Goal: Feedback & Contribution: Submit feedback/report problem

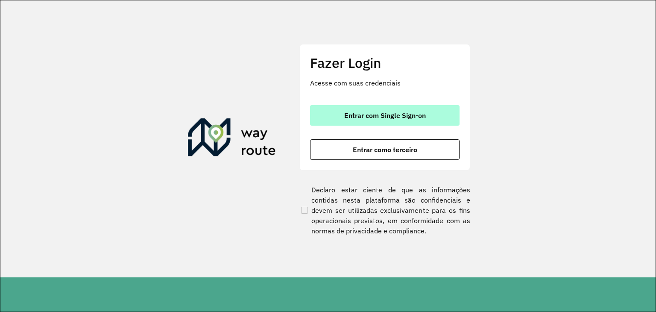
click at [372, 108] on button "Entrar com Single Sign-on" at bounding box center [384, 115] width 149 height 20
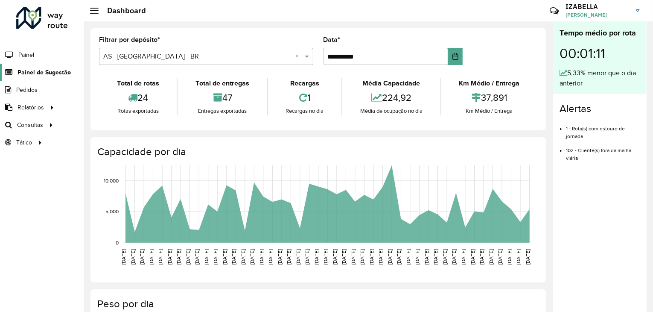
click at [56, 72] on span "Painel de Sugestão" at bounding box center [44, 72] width 53 height 9
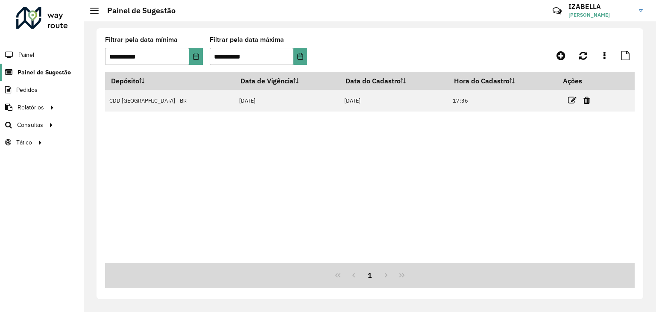
click at [43, 76] on span "Painel de Sugestão" at bounding box center [44, 72] width 53 height 9
click at [55, 70] on span "Painel de Sugestão" at bounding box center [44, 72] width 53 height 9
click at [56, 64] on link "Painel de Sugestão" at bounding box center [35, 72] width 71 height 17
click at [556, 53] on link at bounding box center [560, 55] width 19 height 15
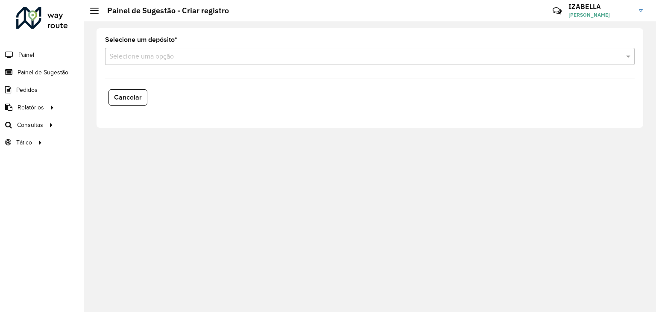
click at [222, 65] on formly-field "Selecione um depósito * Selecione uma opção" at bounding box center [370, 54] width 540 height 35
click at [213, 60] on input "text" at bounding box center [361, 57] width 504 height 10
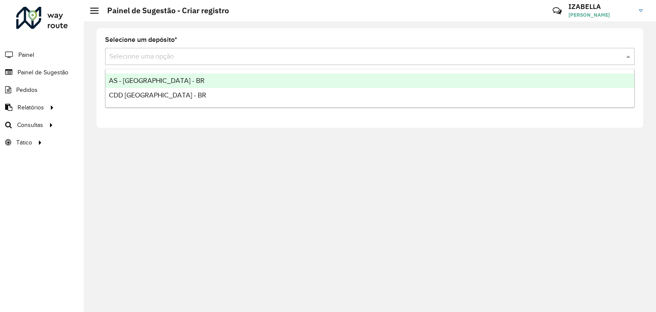
click at [197, 82] on div "AS - [GEOGRAPHIC_DATA] - BR" at bounding box center [369, 80] width 529 height 15
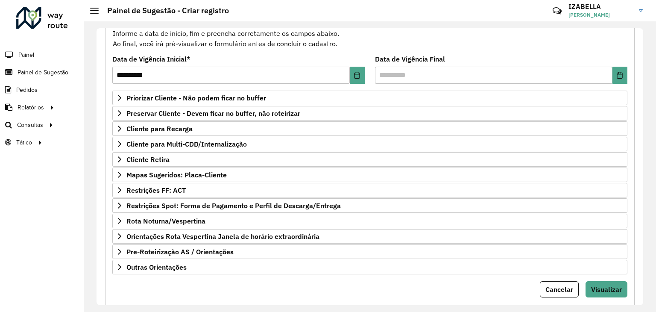
scroll to position [102, 0]
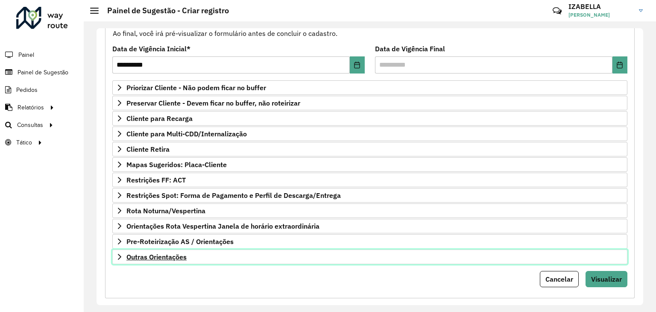
click at [521, 253] on link "Outras Orientações" at bounding box center [369, 256] width 515 height 15
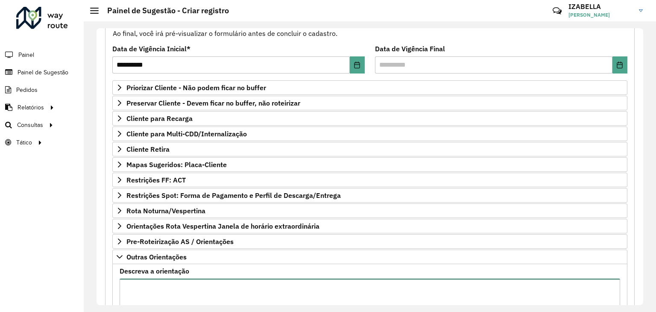
click at [497, 282] on textarea "Descreva a orientação" at bounding box center [370, 314] width 500 height 72
paste textarea "**********"
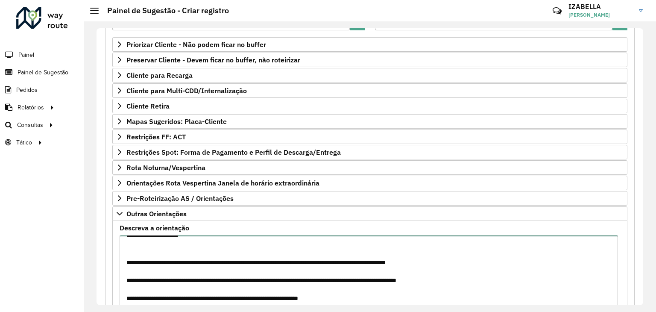
scroll to position [209, 0]
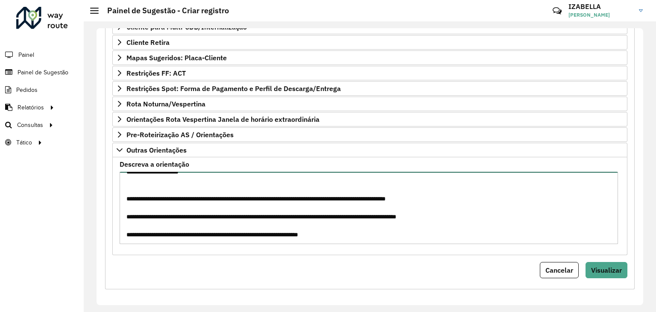
type textarea "**********"
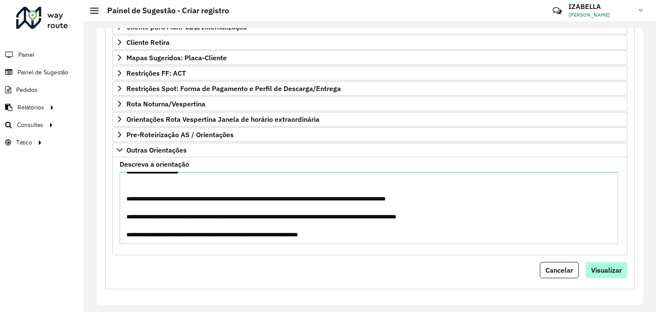
drag, startPoint x: 608, startPoint y: 256, endPoint x: 607, endPoint y: 260, distance: 4.8
click at [607, 260] on form "**********" at bounding box center [369, 89] width 515 height 377
click at [607, 262] on button "Visualizar" at bounding box center [606, 270] width 42 height 16
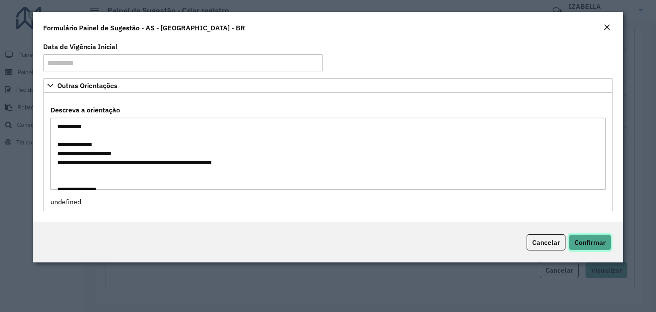
click at [582, 237] on button "Confirmar" at bounding box center [590, 242] width 42 height 16
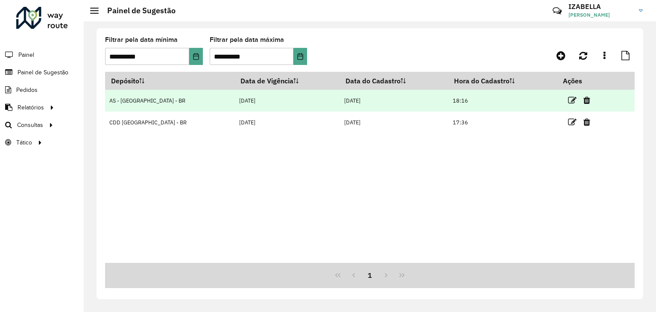
click at [569, 105] on link at bounding box center [572, 100] width 9 height 12
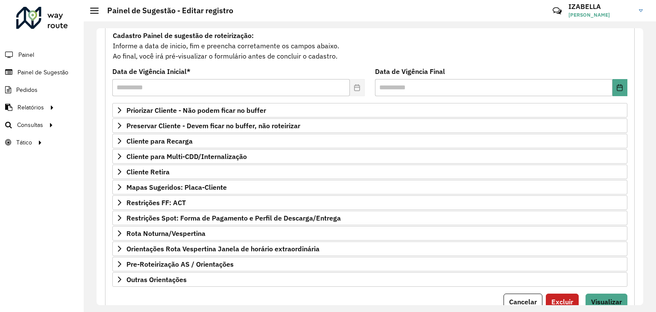
scroll to position [111, 0]
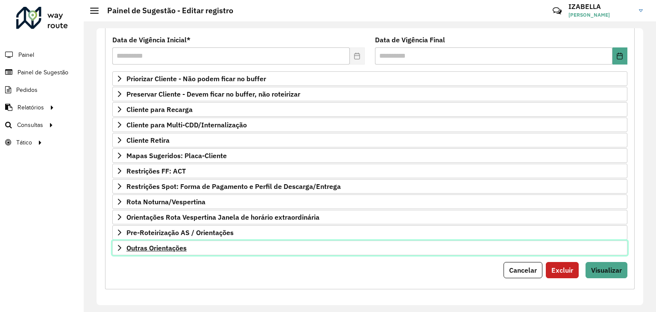
click at [496, 244] on link "Outras Orientações" at bounding box center [369, 247] width 515 height 15
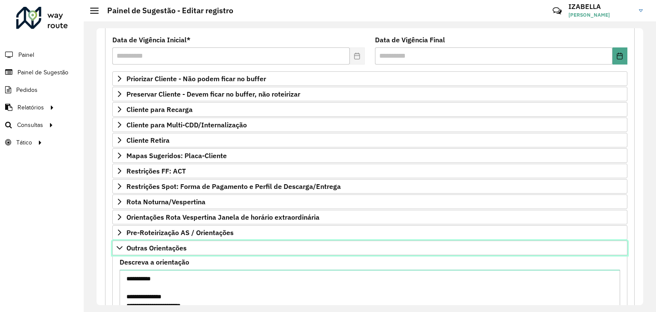
scroll to position [209, 0]
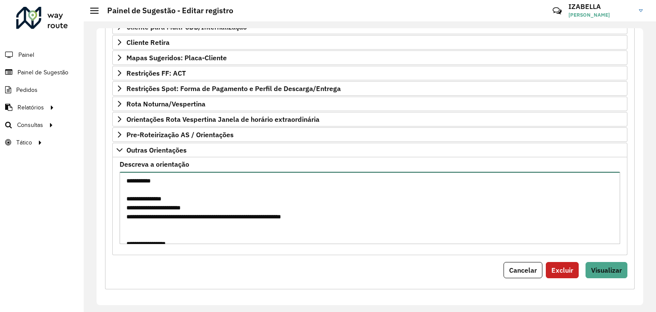
click at [375, 240] on textarea "Descreva a orientação" at bounding box center [370, 208] width 500 height 72
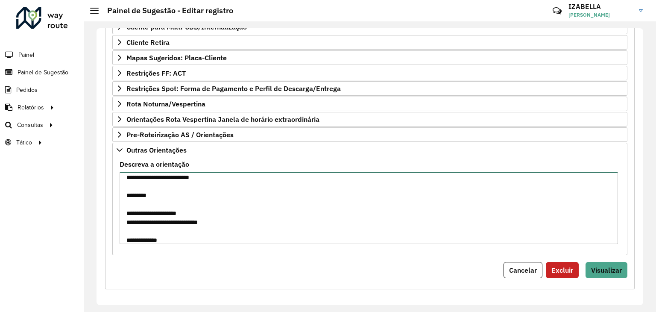
scroll to position [138, 0]
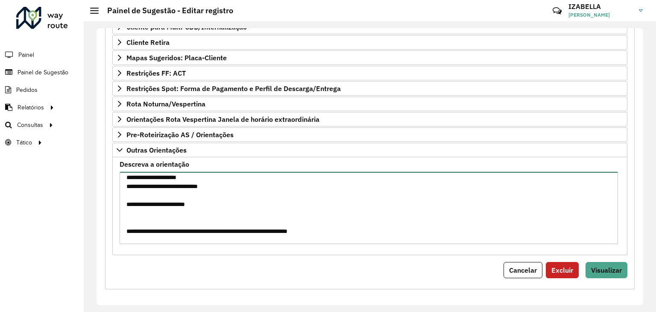
click at [216, 178] on textarea "Descreva a orientação" at bounding box center [369, 208] width 498 height 72
drag, startPoint x: 125, startPoint y: 174, endPoint x: 218, endPoint y: 176, distance: 93.1
click at [218, 176] on textarea "Descreva a orientação" at bounding box center [369, 208] width 498 height 72
click at [213, 199] on textarea "Descreva a orientação" at bounding box center [369, 208] width 498 height 72
paste textarea "**********"
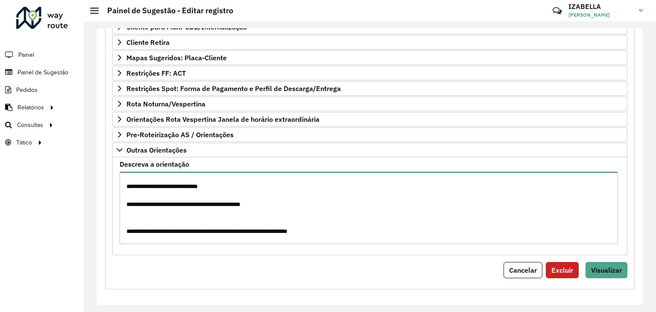
drag, startPoint x: 237, startPoint y: 184, endPoint x: 120, endPoint y: 179, distance: 117.5
click at [120, 179] on textarea "Descreva a orientação" at bounding box center [369, 208] width 498 height 72
click at [296, 202] on textarea "Descreva a orientação" at bounding box center [369, 208] width 498 height 72
paste textarea "**********"
click at [245, 190] on textarea "Descreva a orientação" at bounding box center [369, 208] width 498 height 72
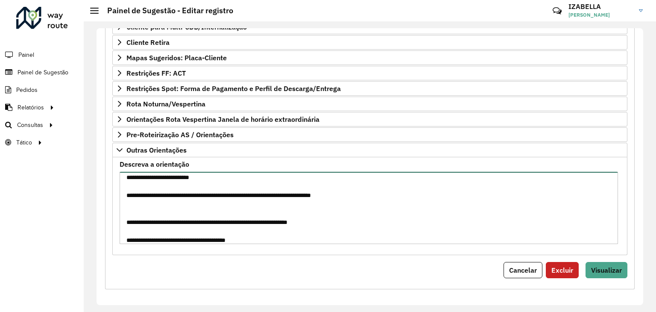
scroll to position [93, 0]
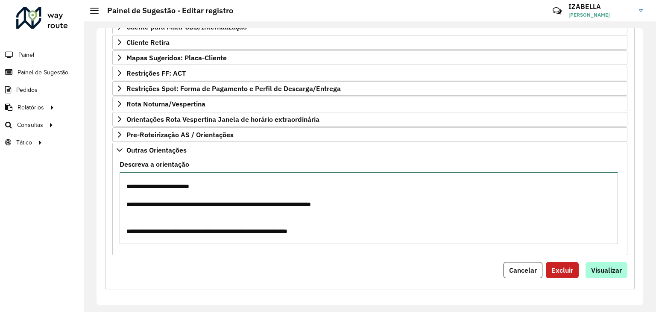
type textarea "**********"
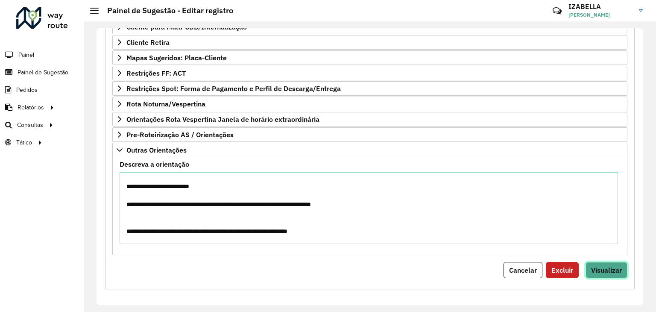
click at [594, 266] on span "Visualizar" at bounding box center [606, 270] width 31 height 9
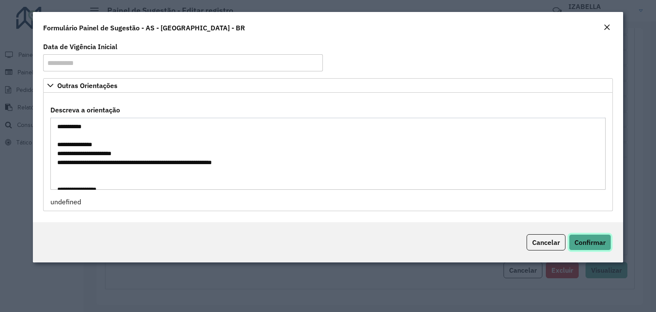
click at [593, 235] on button "Confirmar" at bounding box center [590, 242] width 42 height 16
